Goal: Information Seeking & Learning: Find specific fact

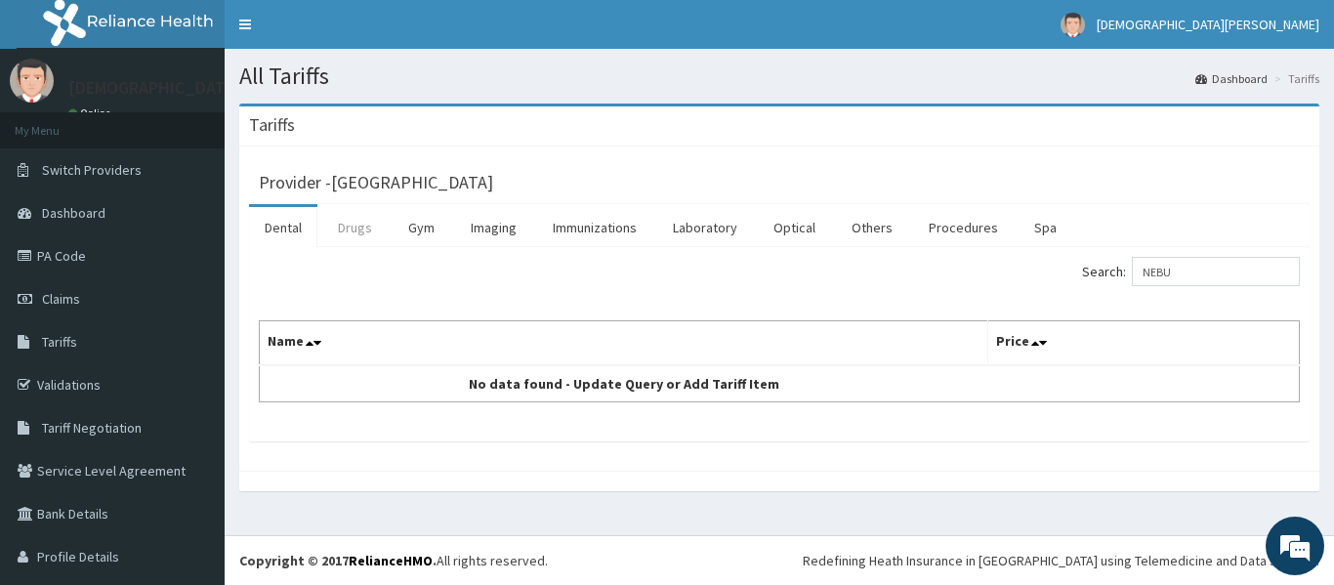
type input "NEBU"
click at [353, 226] on link "Drugs" at bounding box center [354, 227] width 65 height 41
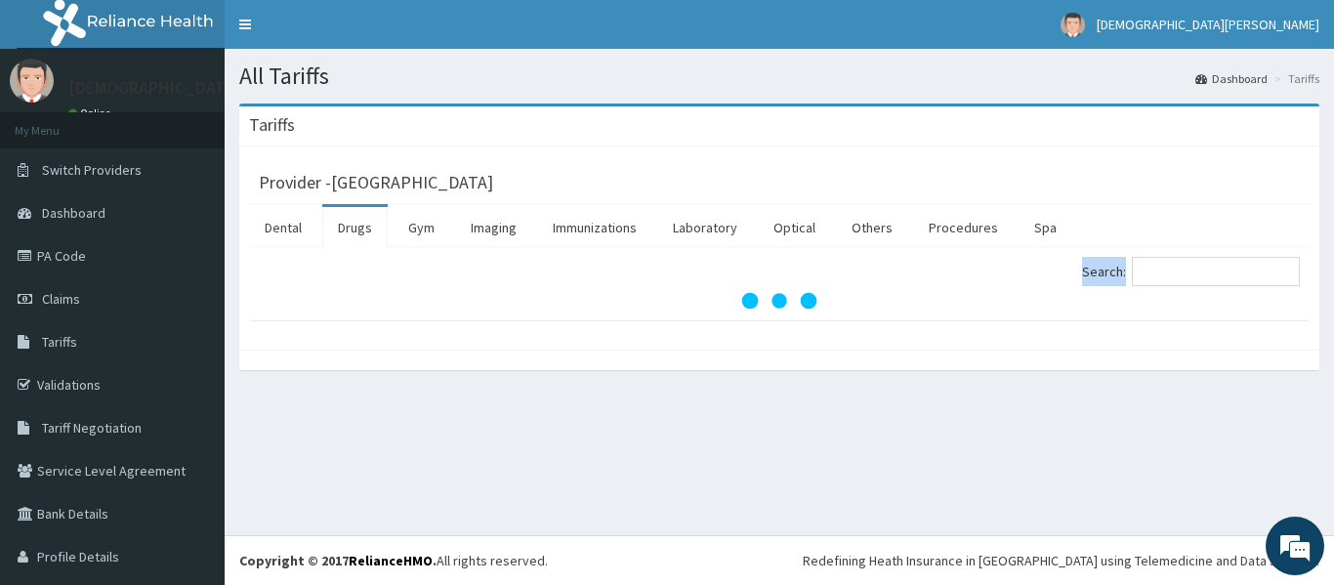
drag, startPoint x: 1219, startPoint y: 287, endPoint x: 1197, endPoint y: 274, distance: 25.8
click at [1197, 274] on div "Search:" at bounding box center [1047, 274] width 506 height 34
click at [1197, 274] on input "Search:" at bounding box center [1216, 271] width 168 height 29
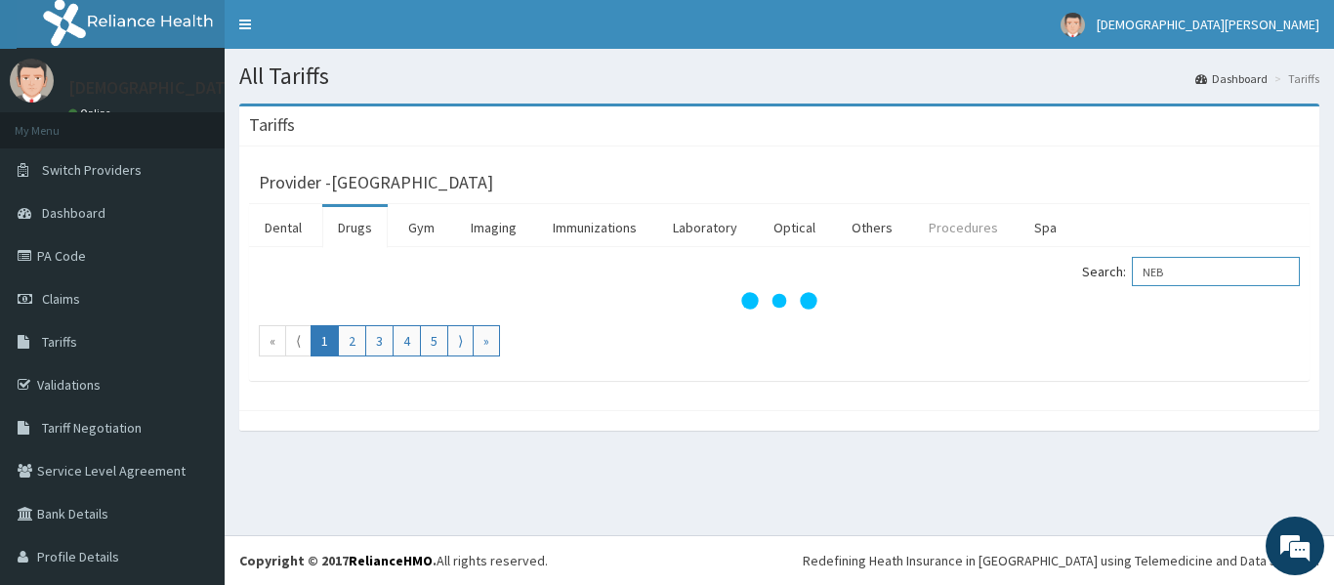
type input "NEB"
click at [949, 218] on link "Procedures" at bounding box center [963, 227] width 101 height 41
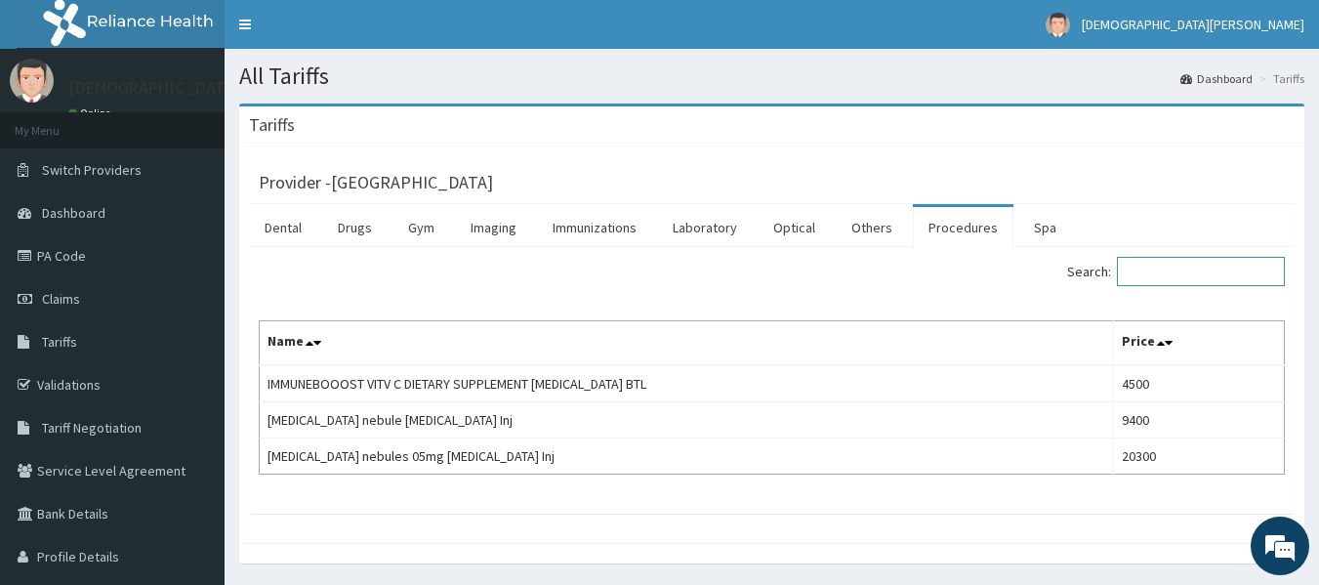
click at [1158, 269] on input "Search:" at bounding box center [1201, 271] width 168 height 29
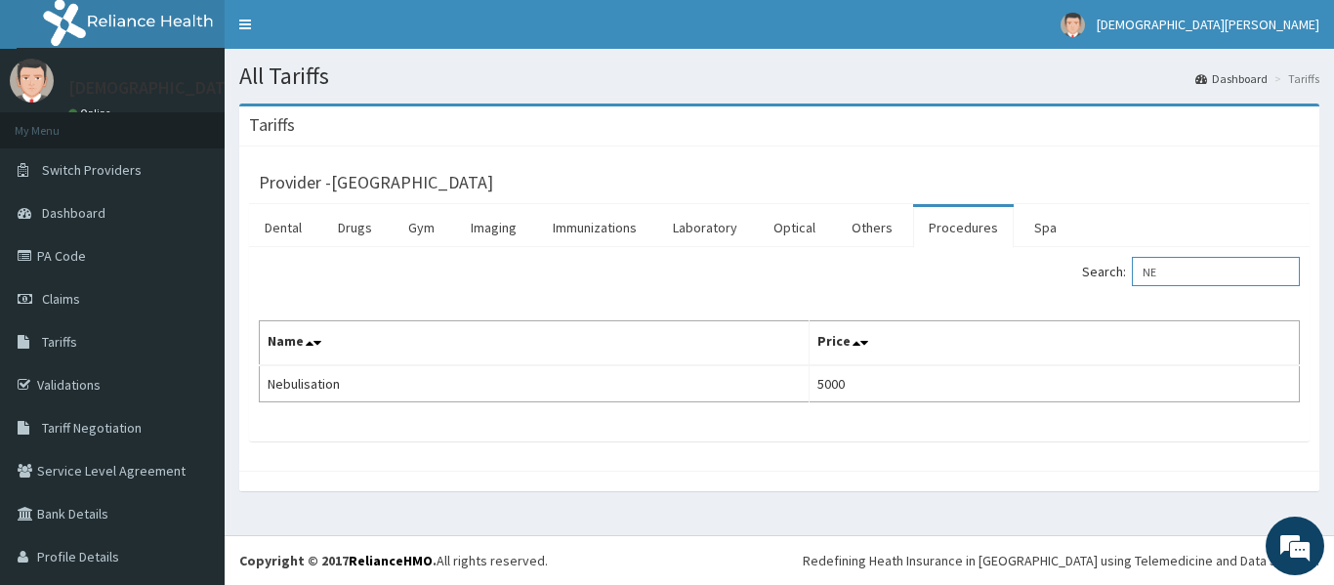
type input "N"
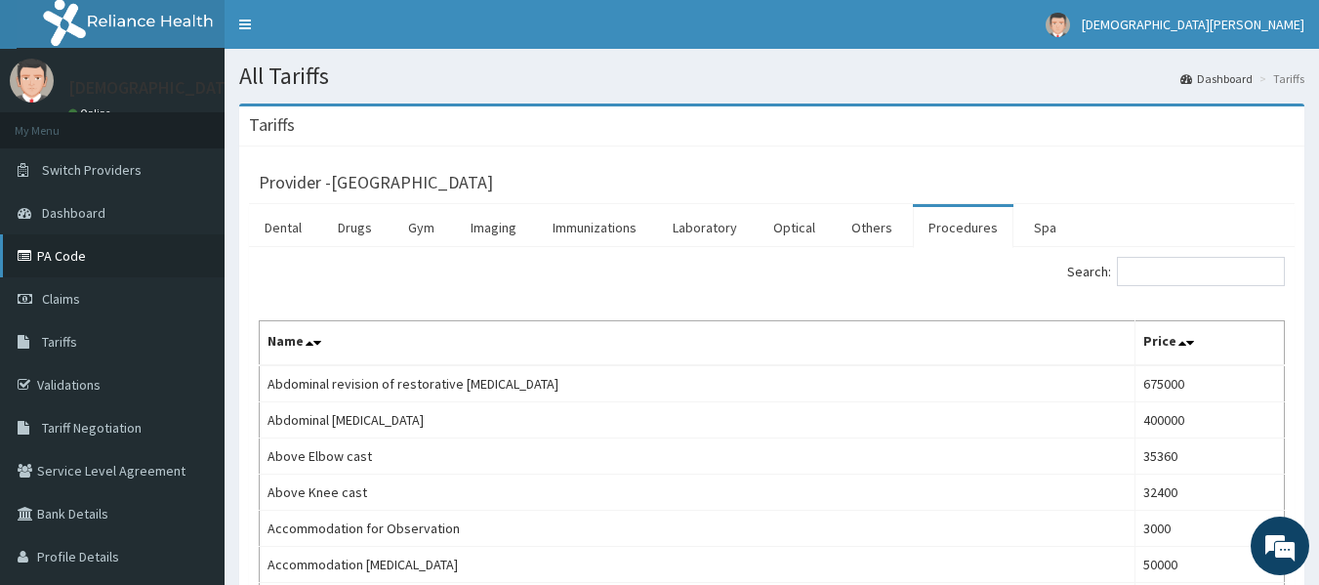
click at [45, 274] on link "PA Code" at bounding box center [112, 255] width 225 height 43
